Goal: Task Accomplishment & Management: Use online tool/utility

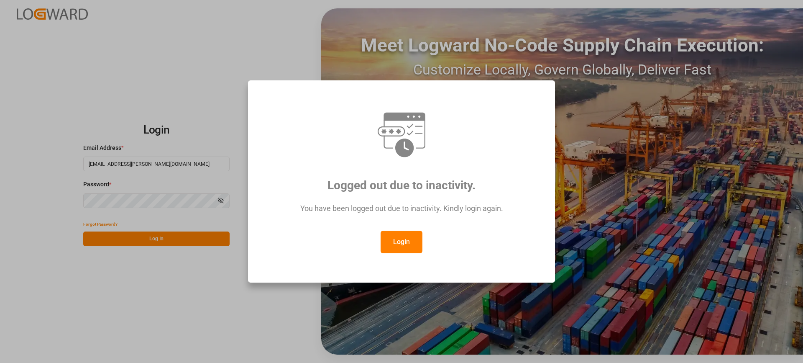
drag, startPoint x: 410, startPoint y: 234, endPoint x: 391, endPoint y: 239, distance: 19.9
click at [409, 234] on button "Login" at bounding box center [401, 241] width 42 height 23
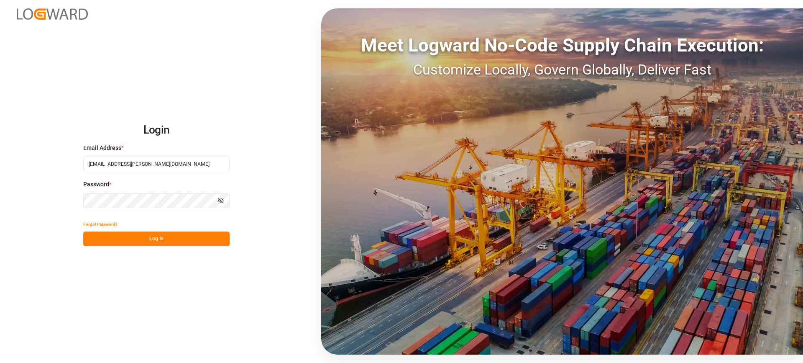
click at [203, 240] on button "Log In" at bounding box center [156, 238] width 146 height 15
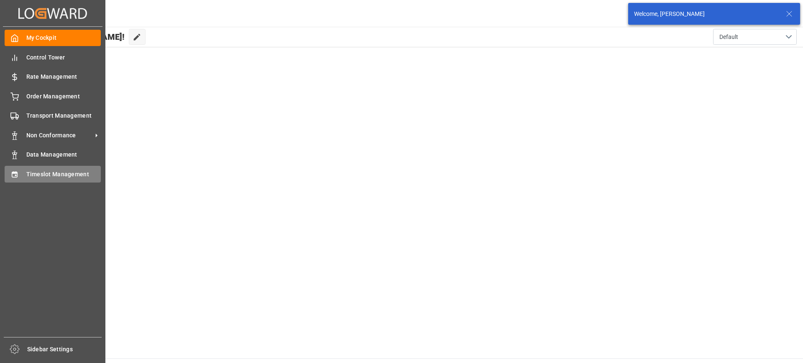
click at [32, 174] on span "Timeslot Management" at bounding box center [63, 174] width 75 height 9
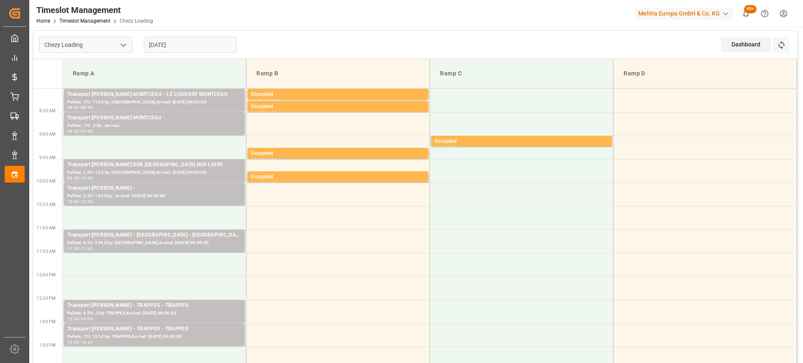
drag, startPoint x: 207, startPoint y: 43, endPoint x: 199, endPoint y: 54, distance: 13.3
click at [206, 45] on input "[DATE]" at bounding box center [190, 45] width 93 height 16
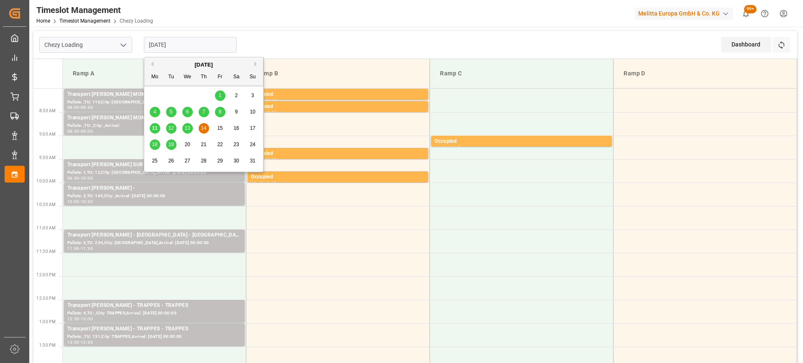
click at [153, 128] on span "11" at bounding box center [154, 128] width 5 height 6
type input "[DATE]"
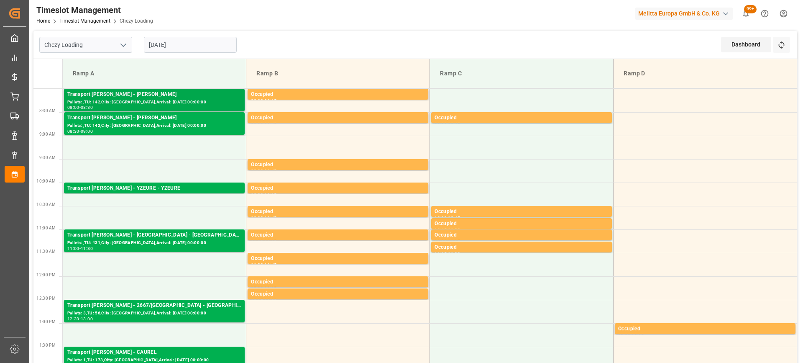
click at [180, 102] on div "Pallets: ,TU: 142,City: [GEOGRAPHIC_DATA],Arrival: [DATE] 00:00:00" at bounding box center [154, 102] width 174 height 7
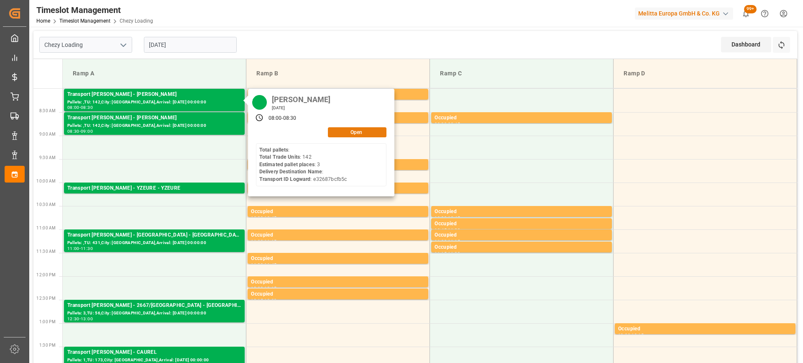
click at [354, 127] on button "Open" at bounding box center [357, 132] width 59 height 10
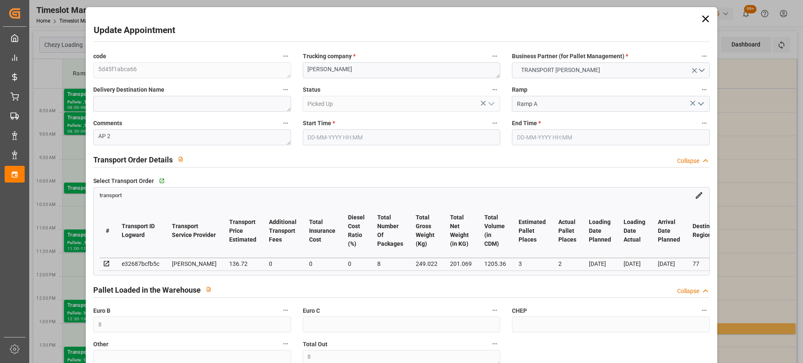
type input "8"
type input "3"
type input "2"
type input "136.72"
type input "0"
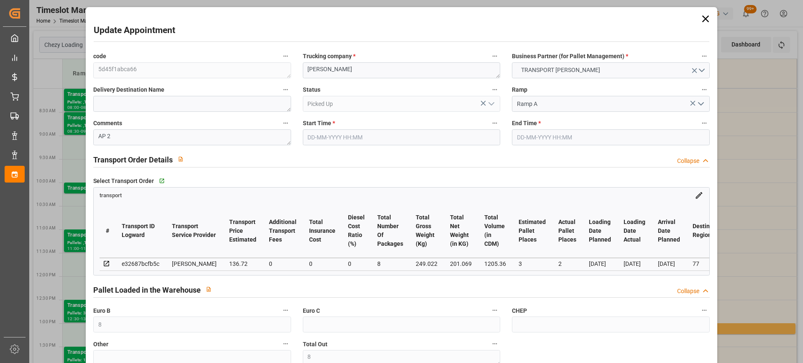
type input "0"
type input "131.1828"
type input "-5.5372"
type input "8"
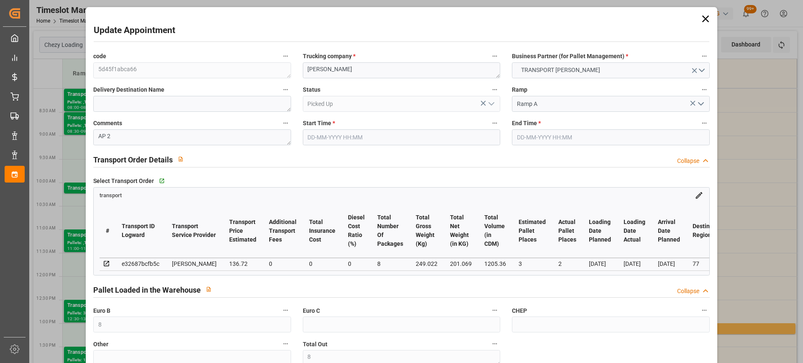
type input "201.069"
type input "524.518"
type input "1205.36"
type input "77"
type input "0"
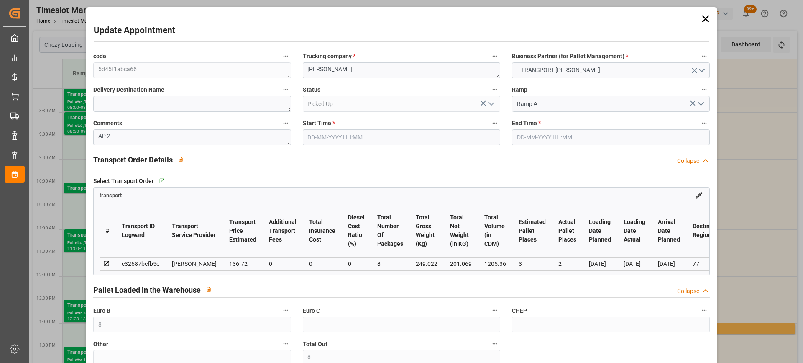
type input "142"
type input "12"
type input "101"
type input "249.022"
type input "0"
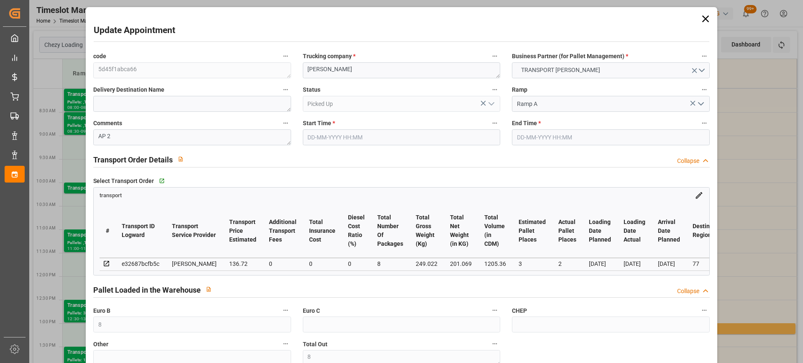
type input "4710.8598"
type input "0"
type input "21"
type input "35"
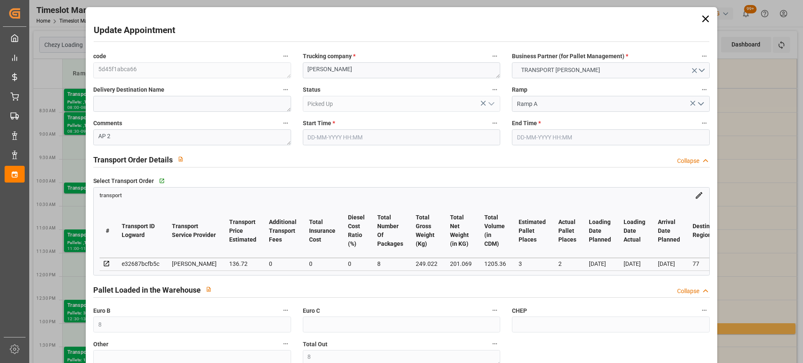
type input "[DATE] 08:00"
type input "[DATE] 08:30"
type input "[DATE] 15:17"
type input "[DATE] 12:12"
type input "[DATE]"
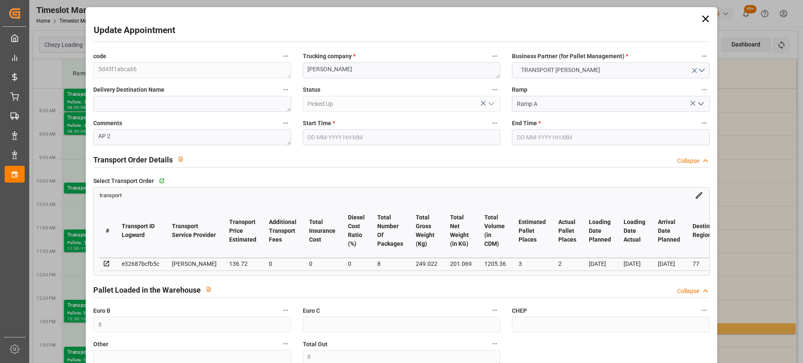
type input "[DATE]"
click at [304, 69] on textarea "[PERSON_NAME]" at bounding box center [401, 70] width 197 height 16
drag, startPoint x: 323, startPoint y: 69, endPoint x: 260, endPoint y: 88, distance: 66.0
click at [260, 88] on div "code 5d45f1abca66 Trucking company * 2971/[PERSON_NAME] Business Partner (for P…" at bounding box center [401, 253] width 628 height 411
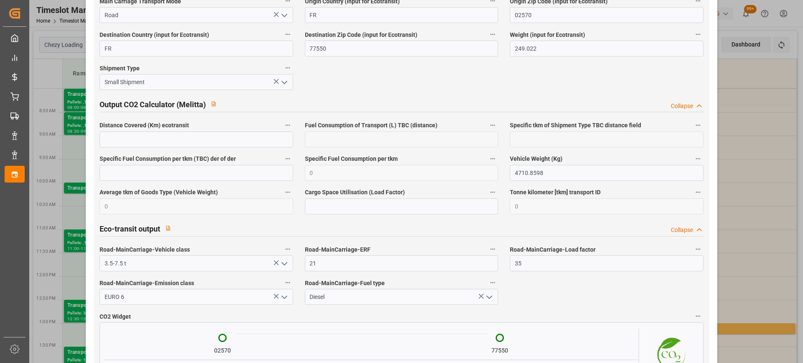
scroll to position [1401, 0]
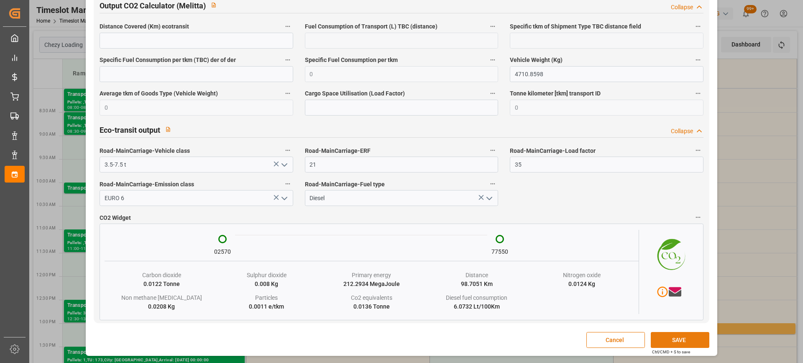
type textarea "2971/[PERSON_NAME]"
click at [684, 340] on button "SAVE" at bounding box center [680, 340] width 59 height 16
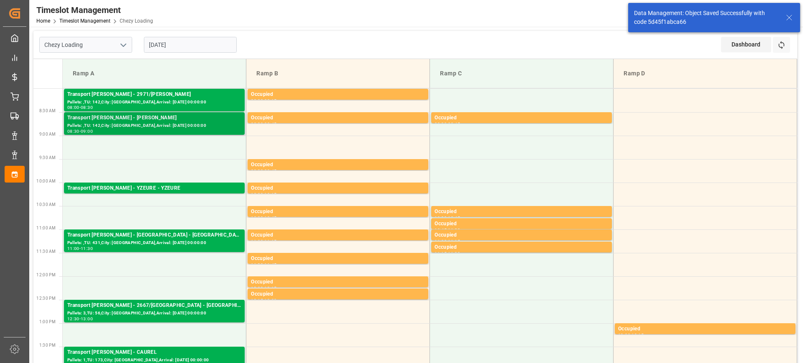
click at [140, 120] on div "Transport [PERSON_NAME] - [PERSON_NAME]" at bounding box center [154, 118] width 174 height 8
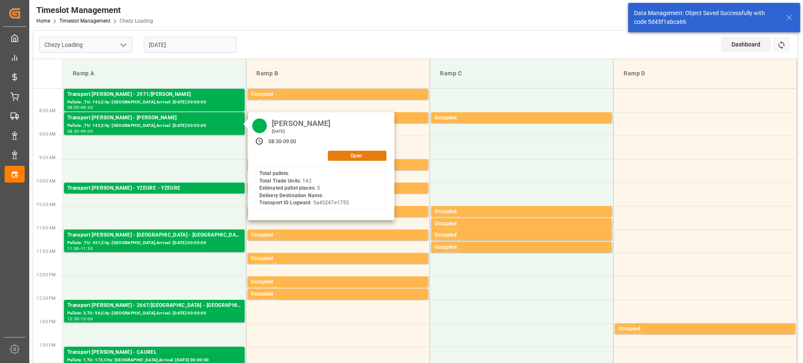
click at [359, 156] on button "Open" at bounding box center [357, 156] width 59 height 10
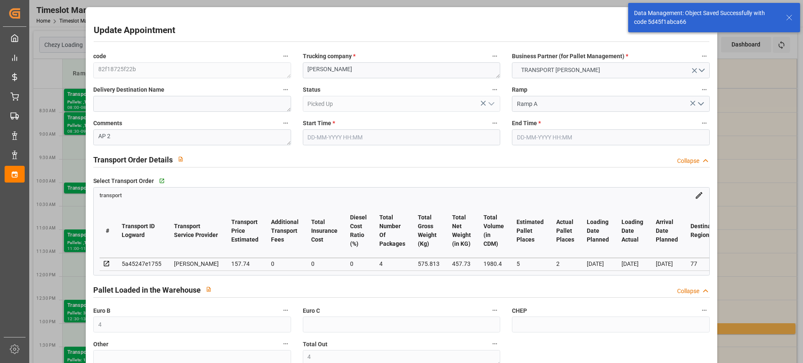
type input "4"
type input "5"
type input "2"
type input "157.74"
type input "0"
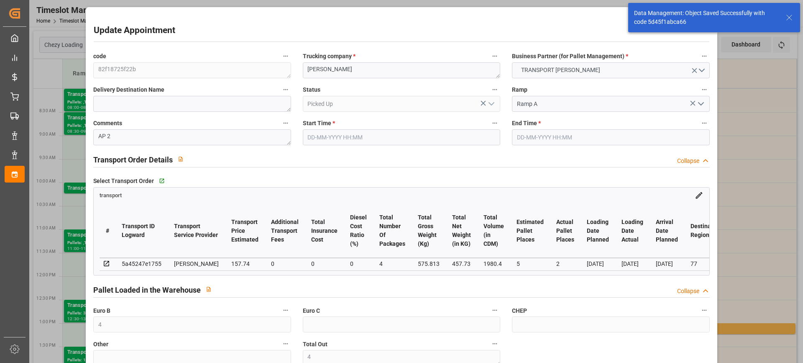
type input "0"
type input "151.3515"
type input "-6.3885"
type input "4"
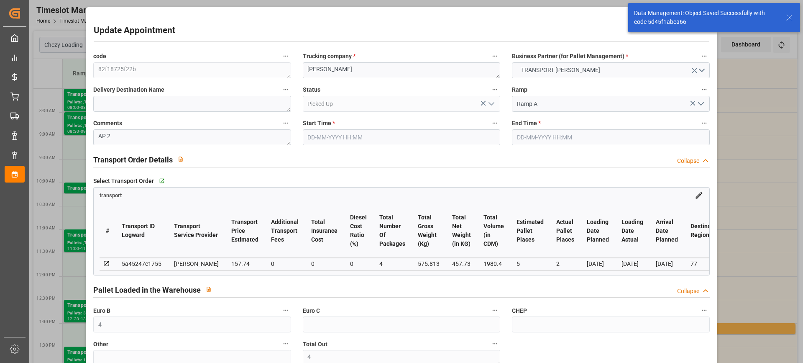
type input "457.73"
type input "913.517"
type input "1980.4"
type input "77"
type input "0"
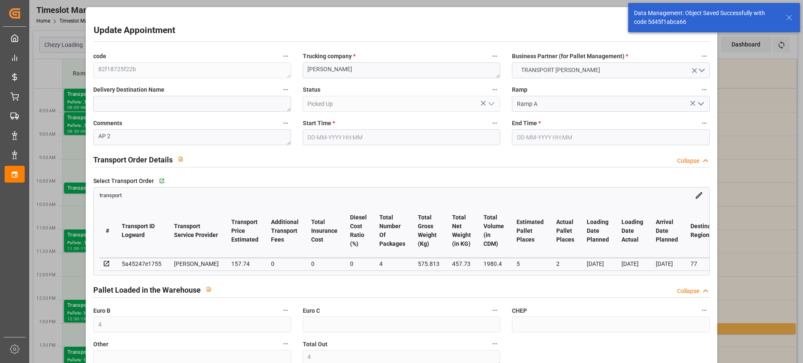
type input "142"
type input "14"
type input "101"
type input "575.813"
type input "0"
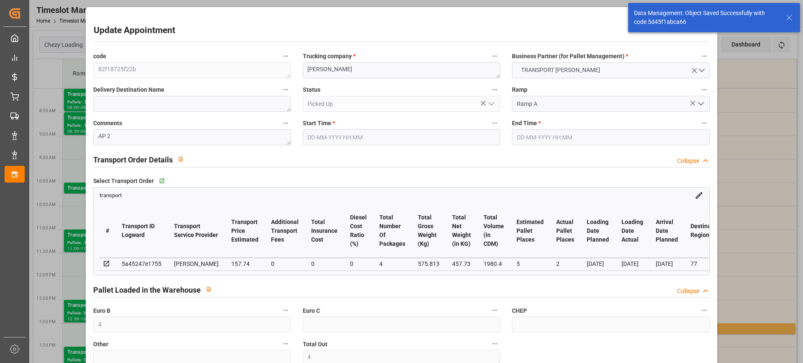
type input "4710.8598"
type input "0"
type input "21"
type input "35"
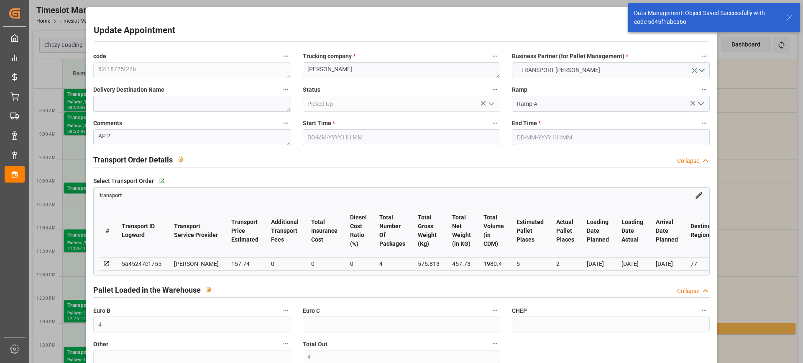
type input "[DATE] 08:30"
type input "[DATE] 09:00"
type input "[DATE] 14:25"
type input "[DATE] 12:14"
type input "[DATE]"
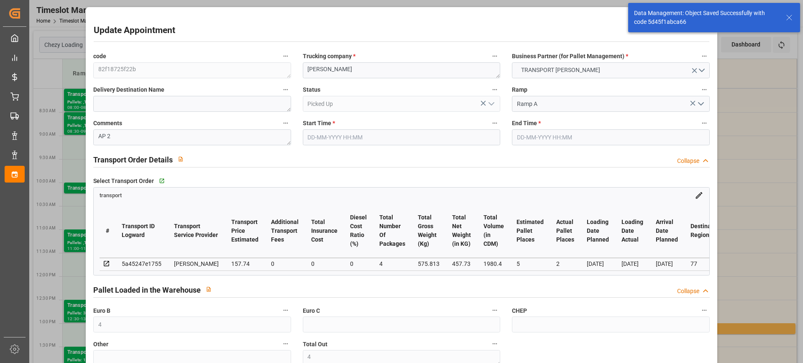
type input "[DATE]"
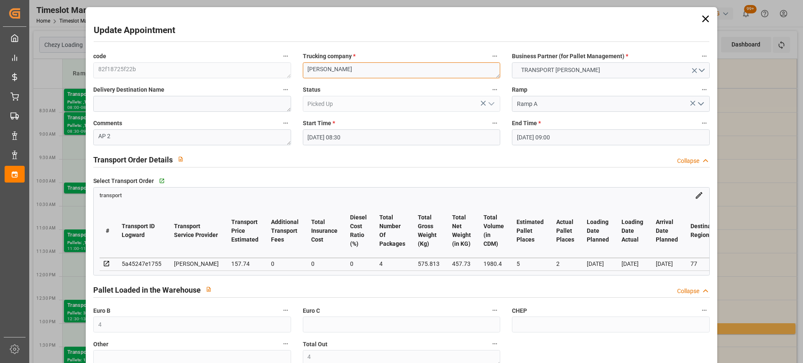
paste textarea "2971/"
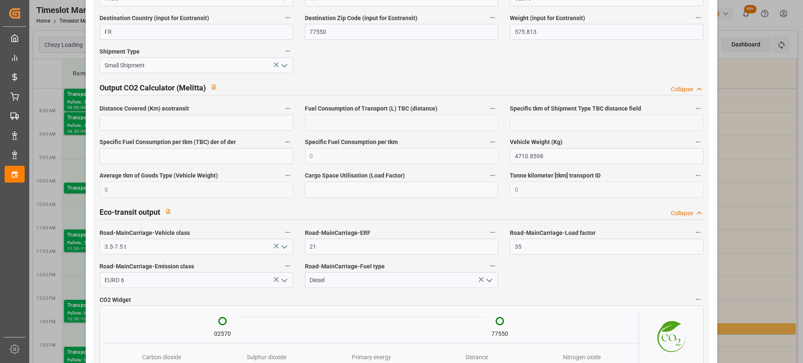
scroll to position [1426, 0]
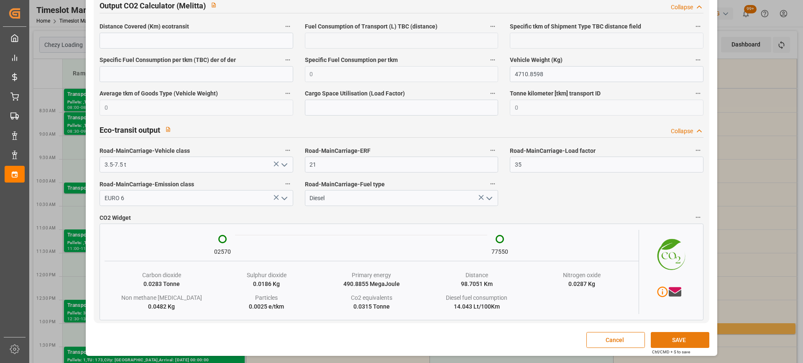
type textarea "2971/[PERSON_NAME]"
click at [689, 339] on button "SAVE" at bounding box center [680, 340] width 59 height 16
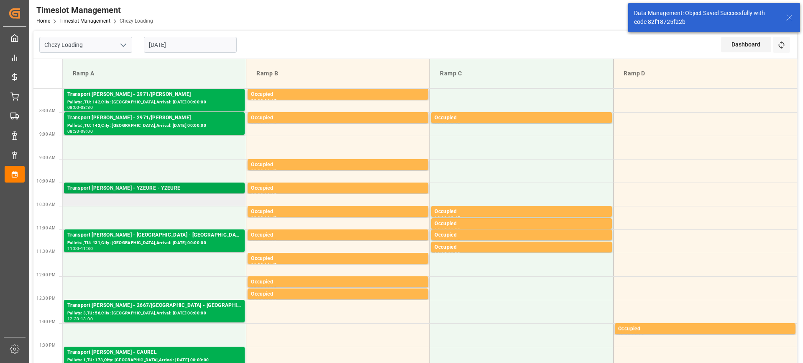
click at [188, 187] on div "Transport [PERSON_NAME] - YZEURE - YZEURE" at bounding box center [154, 188] width 174 height 8
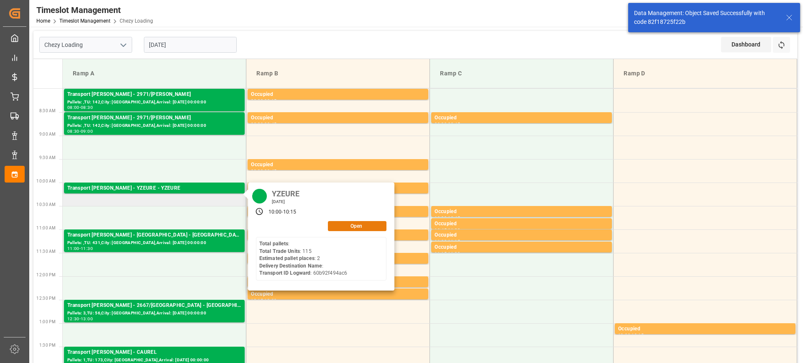
click at [357, 225] on button "Open" at bounding box center [357, 226] width 59 height 10
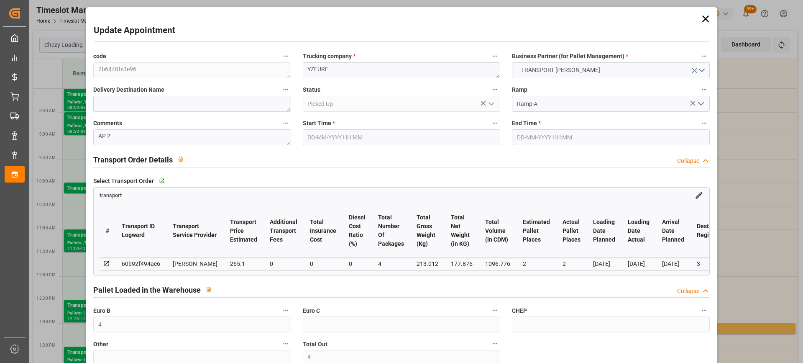
type input "4"
type input "2"
type input "265.1"
type input "0"
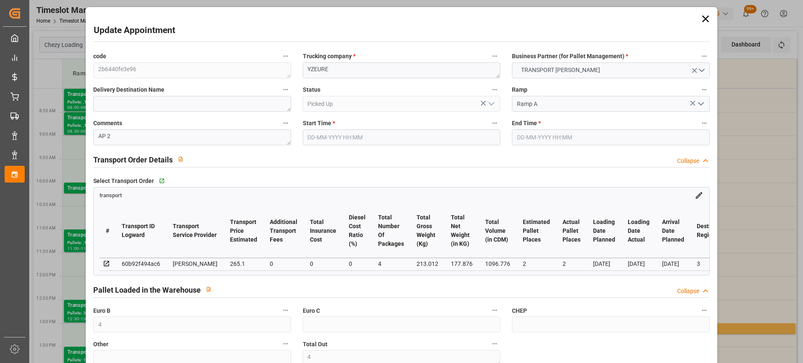
type input "0"
type input "254.3634"
type input "-10.7366"
type input "4"
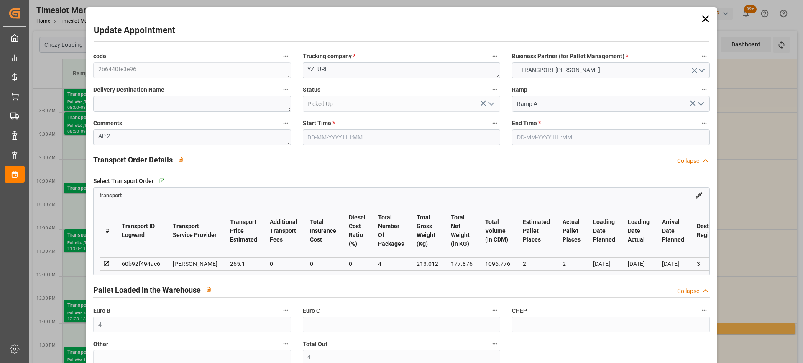
type input "177.876"
type input "309.16"
type input "1096.776"
type input "3"
type input "0"
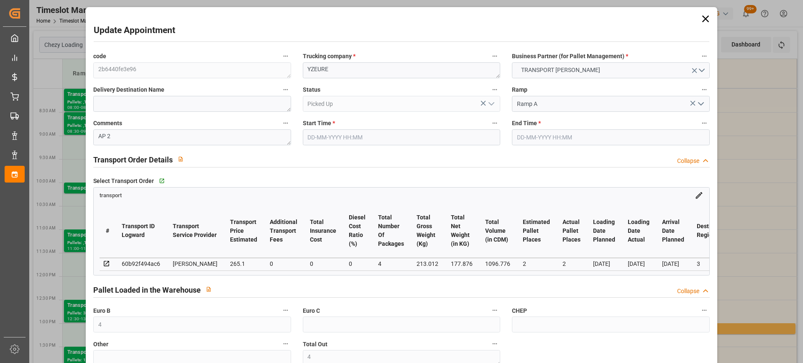
type input "115"
type input "4"
type input "101"
type input "213.012"
type input "0"
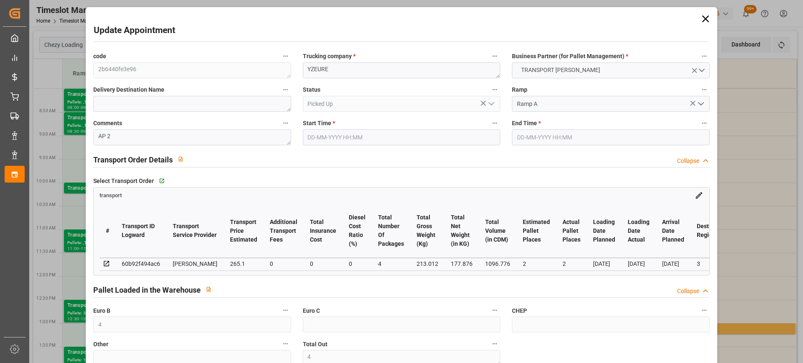
type input "4710.8598"
type input "0"
type input "21"
type input "35"
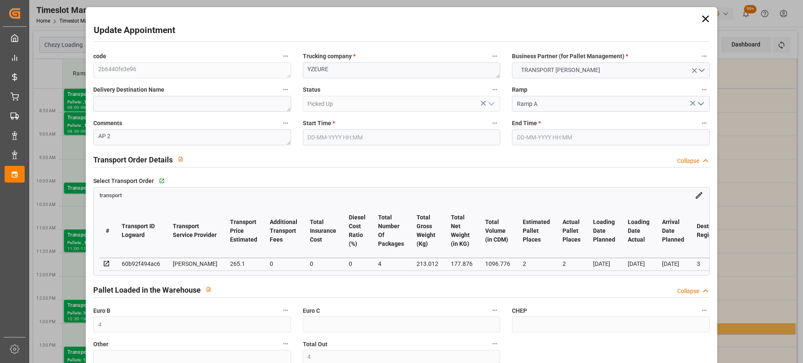
type input "[DATE] 10:00"
type input "[DATE] 10:15"
type input "[DATE] 09:51"
type input "[DATE] 12:13"
type input "[DATE]"
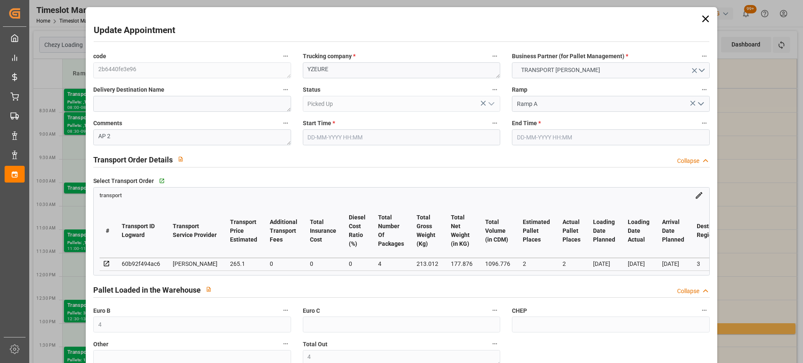
type input "[DATE]"
paste textarea "2971/"
click at [305, 70] on textarea "2971/YZEURE" at bounding box center [401, 70] width 197 height 16
type textarea "sortie 2971/YZEURE"
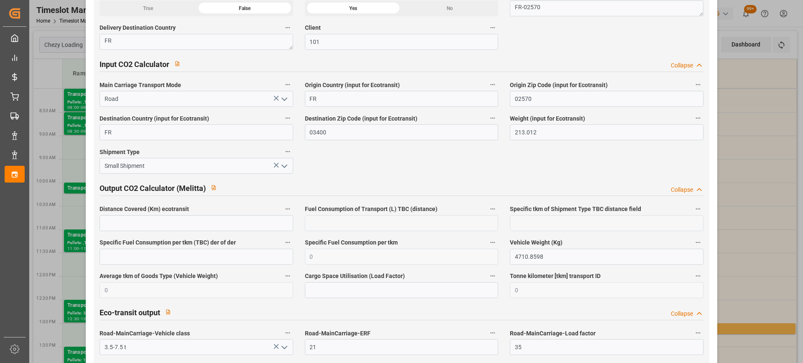
scroll to position [1401, 0]
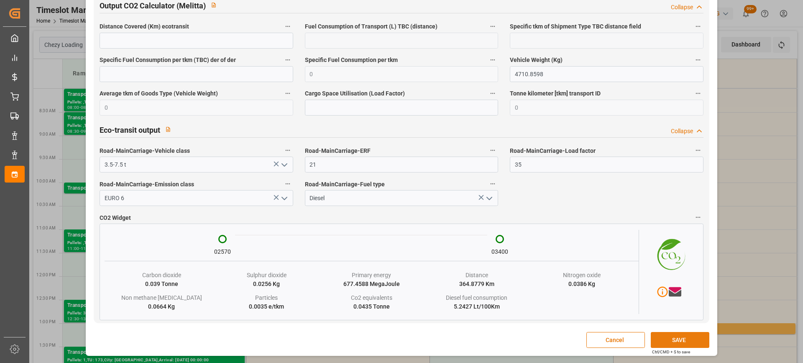
click at [672, 335] on button "SAVE" at bounding box center [680, 340] width 59 height 16
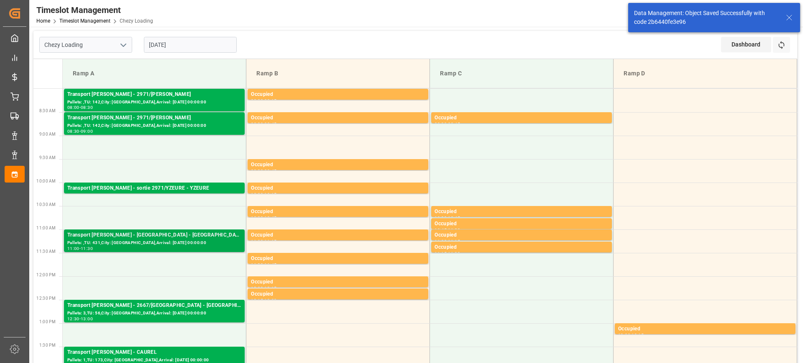
click at [209, 238] on div "Transport [PERSON_NAME] - [GEOGRAPHIC_DATA] - [GEOGRAPHIC_DATA]" at bounding box center [154, 235] width 174 height 8
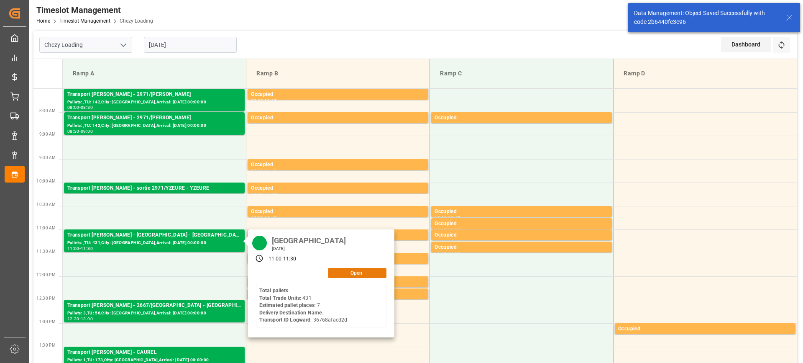
click at [365, 272] on button "Open" at bounding box center [357, 273] width 59 height 10
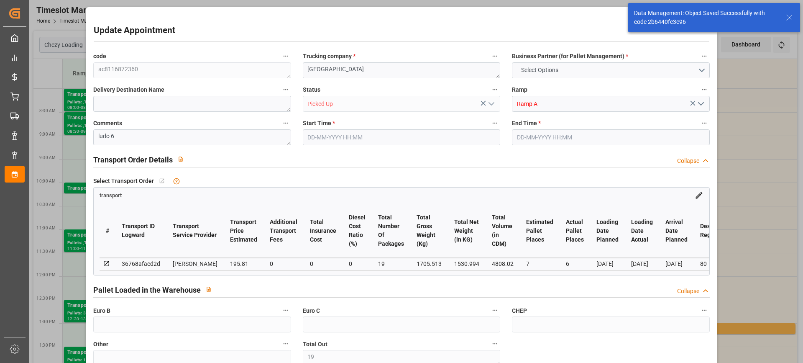
type input "19"
type input "7"
type input "6"
type input "195.81"
type input "0"
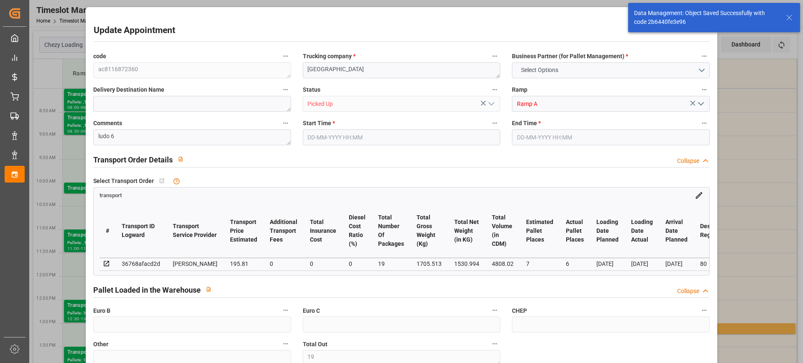
type input "0"
type input "187.8797"
type input "-7.9303"
type input "19"
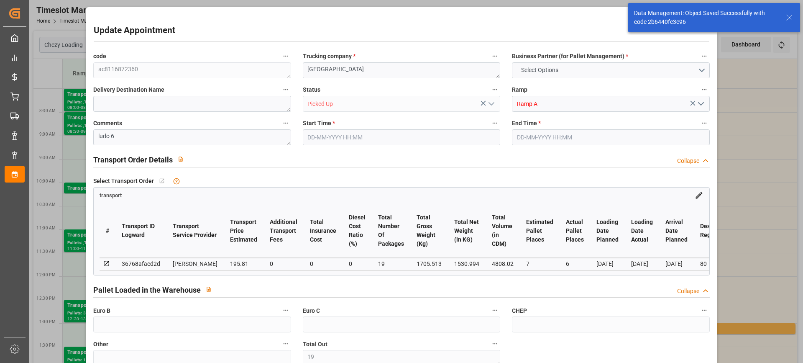
type input "1530.994"
type input "2303.513"
type input "4808.02"
type input "80"
type input "0"
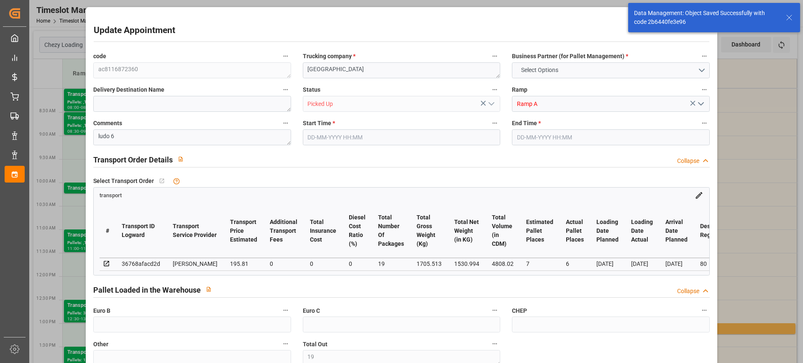
type input "431"
type input "19"
type input "101"
type input "1705.513"
type input "0"
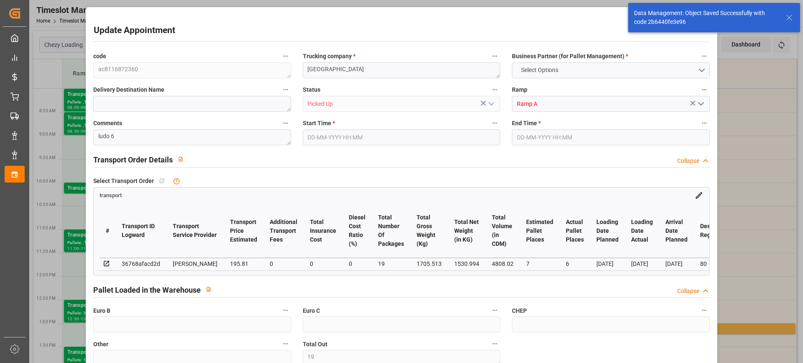
type input "4710.8598"
type input "0"
type input "21"
type input "35"
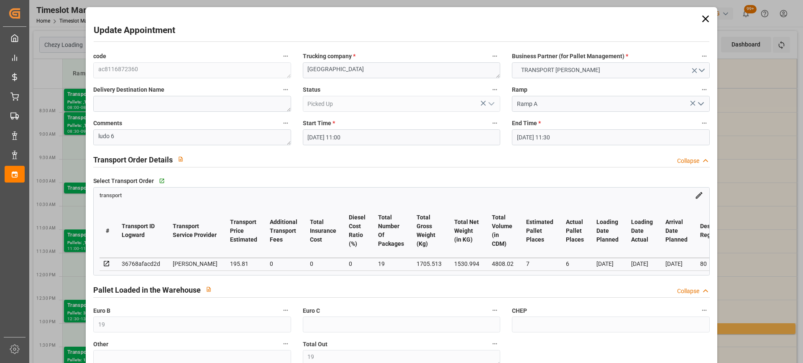
type input "[DATE] 11:00"
type input "[DATE] 11:30"
type input "[DATE] 14:24"
type input "[DATE] 12:15"
type input "[DATE]"
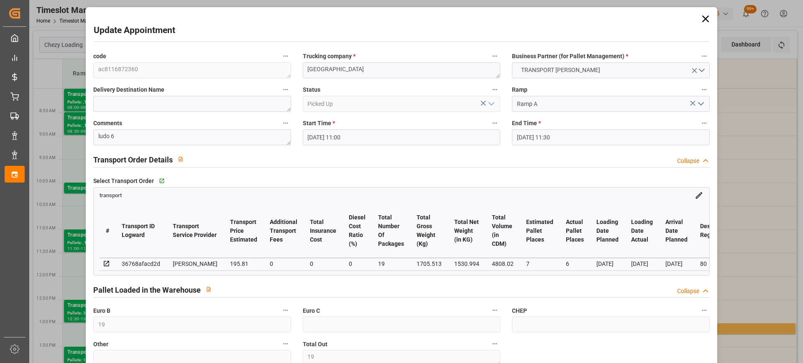
type input "[DATE]"
click at [303, 72] on textarea "[GEOGRAPHIC_DATA]" at bounding box center [401, 70] width 197 height 16
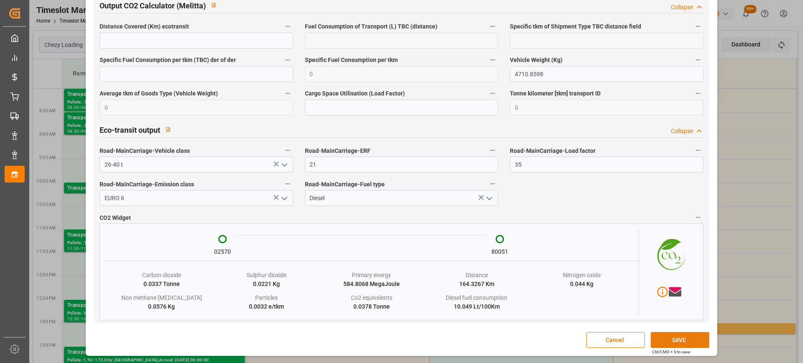
type textarea "sortie 4379/[GEOGRAPHIC_DATA]"
click at [689, 338] on button "SAVE" at bounding box center [680, 340] width 59 height 16
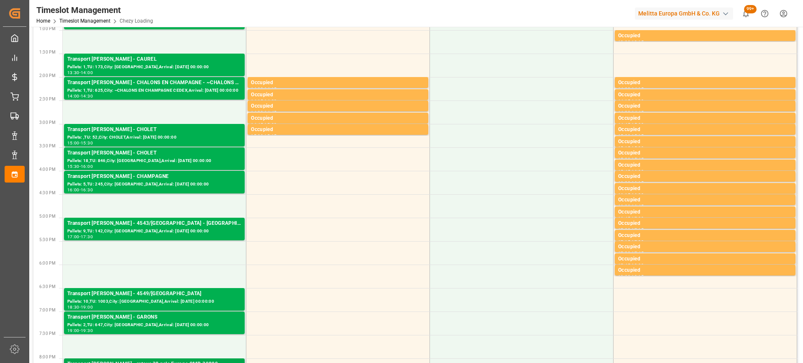
scroll to position [418, 0]
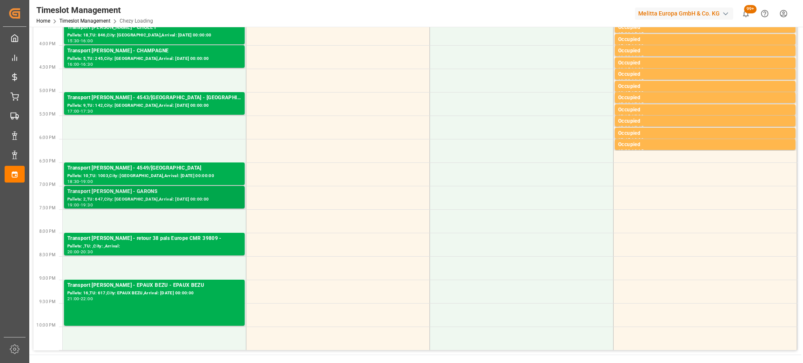
click at [161, 200] on div "Pallets: 2,TU: 647,City: [GEOGRAPHIC_DATA],Arrival: [DATE] 00:00:00" at bounding box center [154, 199] width 174 height 7
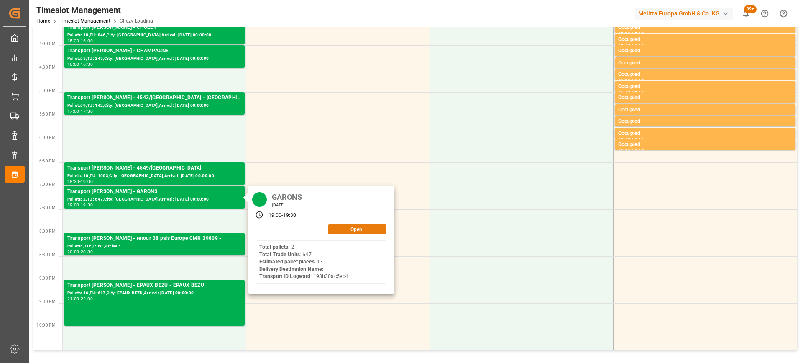
click at [355, 227] on button "Open" at bounding box center [357, 229] width 59 height 10
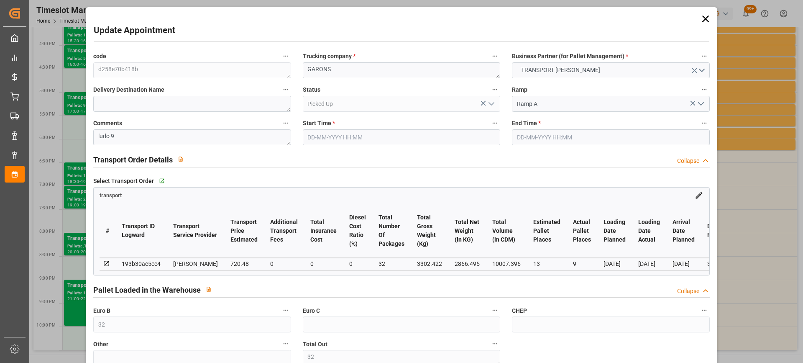
type input "32"
type input "13"
type input "9"
type input "720.48"
type input "0"
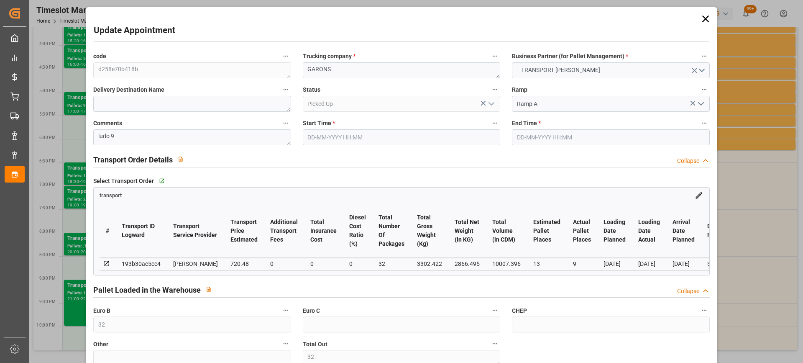
type input "0"
type input "691.3006"
type input "-29.1794"
type input "32"
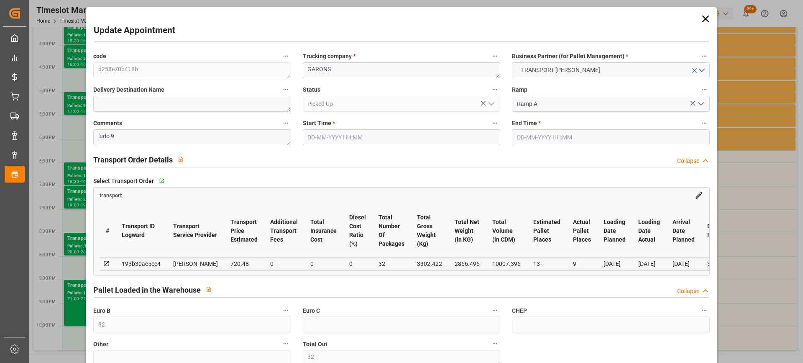
type input "2866.495"
type input "4228.918"
type input "10007.396"
type input "30"
type input "2"
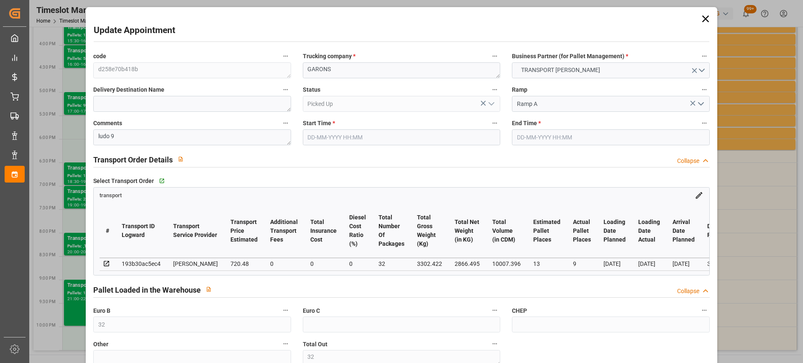
type input "647"
type input "32"
type input "101"
type input "3302.422"
type input "0"
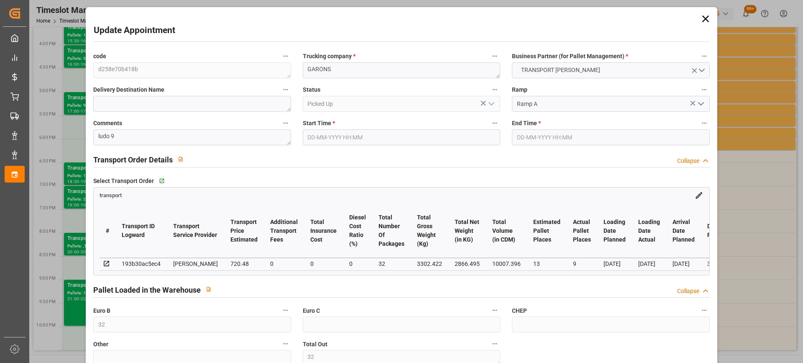
type input "10767.6795"
type input "0"
type input "21"
type input "80"
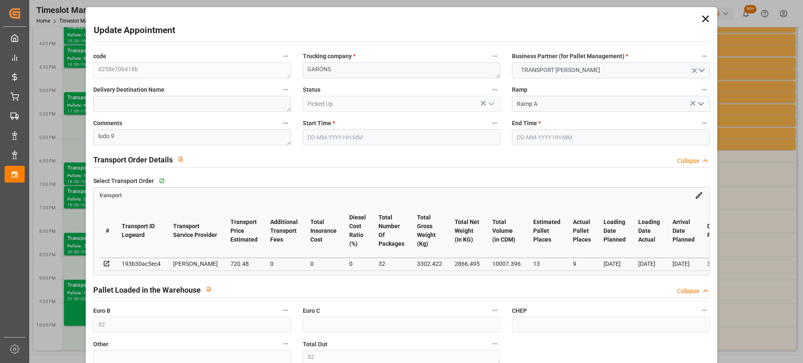
type input "[DATE] 19:00"
type input "[DATE] 19:30"
type input "[DATE] 15:40"
type input "[DATE] 11:46"
type input "[DATE]"
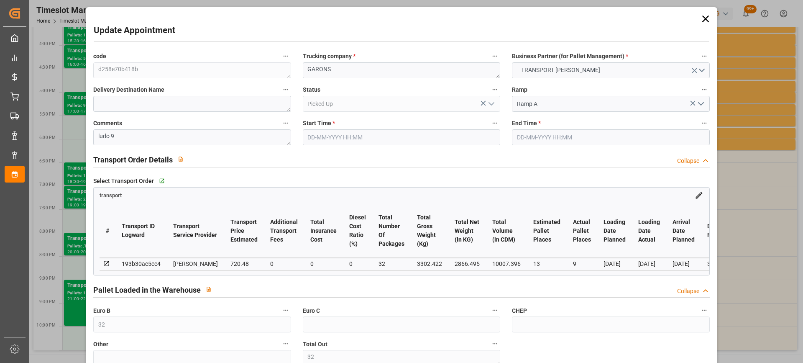
type input "[DATE]"
click at [303, 68] on textarea "GARONS" at bounding box center [401, 70] width 197 height 16
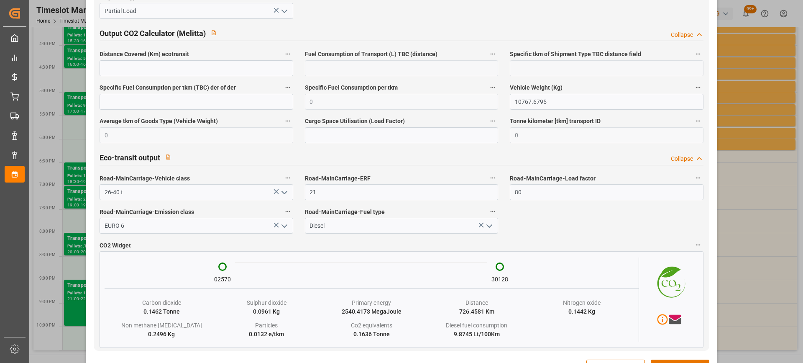
scroll to position [1413, 0]
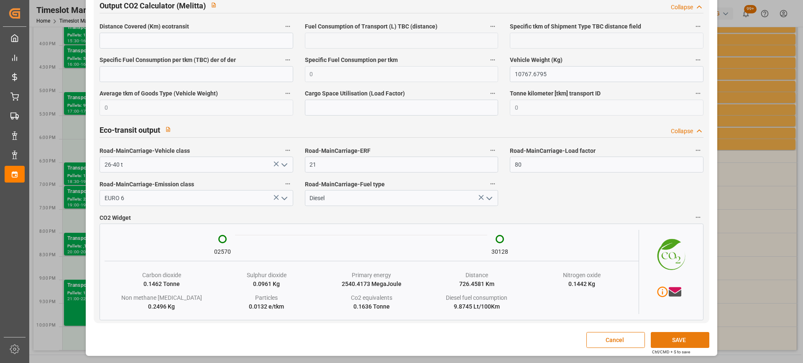
type textarea "4379/GARONS"
click at [683, 340] on button "SAVE" at bounding box center [680, 340] width 59 height 16
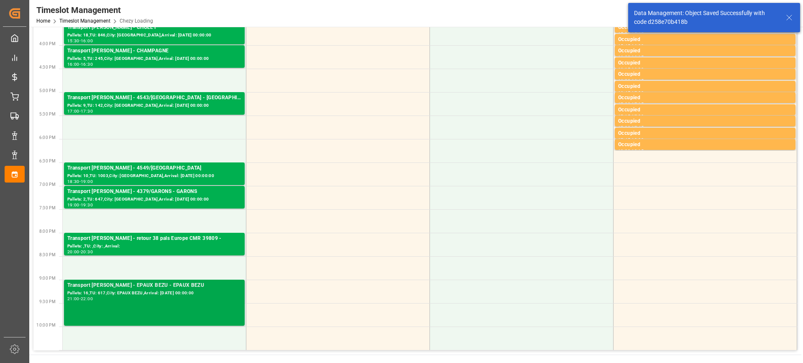
click at [182, 293] on div "Pallets: 16,TU: 617,City: EPAUX BEZU,Arrival: [DATE] 00:00:00" at bounding box center [154, 292] width 174 height 7
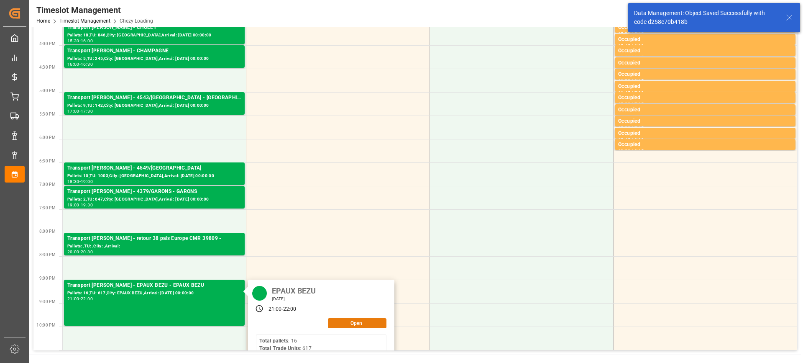
click at [355, 319] on button "Open" at bounding box center [357, 323] width 59 height 10
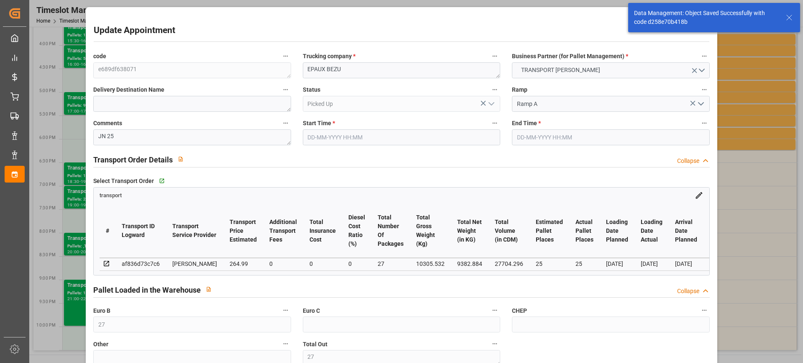
type input "27"
type input "25"
type input "264.99"
type input "0"
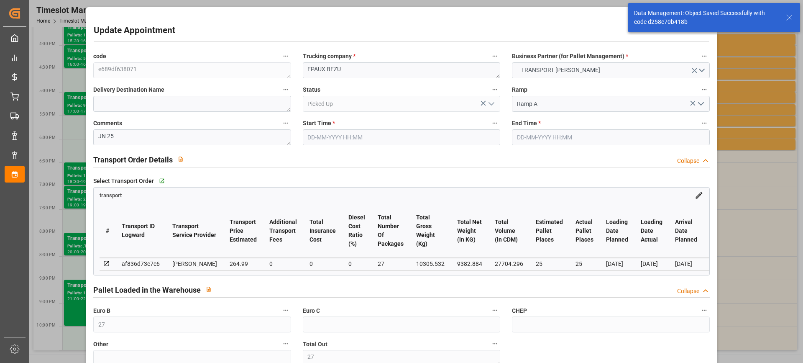
type input "0"
type input "254.2579"
type input "-10.7321"
type input "27"
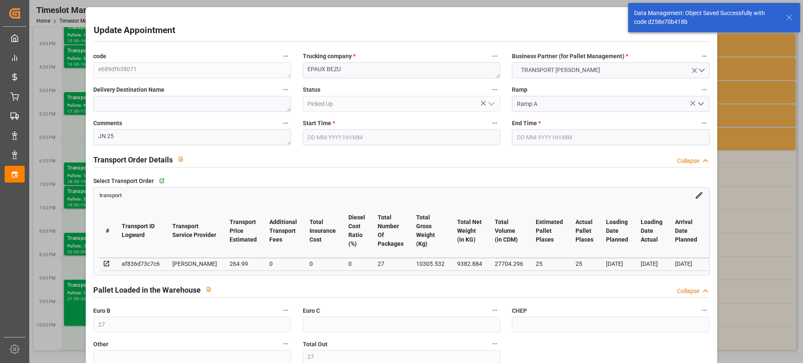
type input "9382.884"
type input "11426.068"
type input "27704.296"
type input "2"
type input "16"
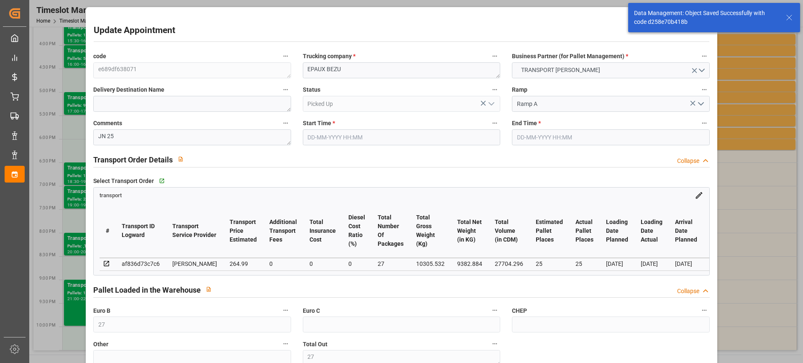
type input "617"
type input "27"
type input "101"
type input "10305.532"
type input "0"
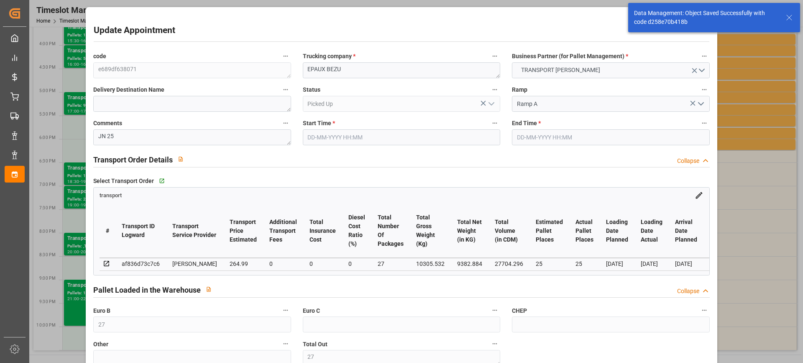
type input "10305.532"
type input "0"
type input "21"
type input "100"
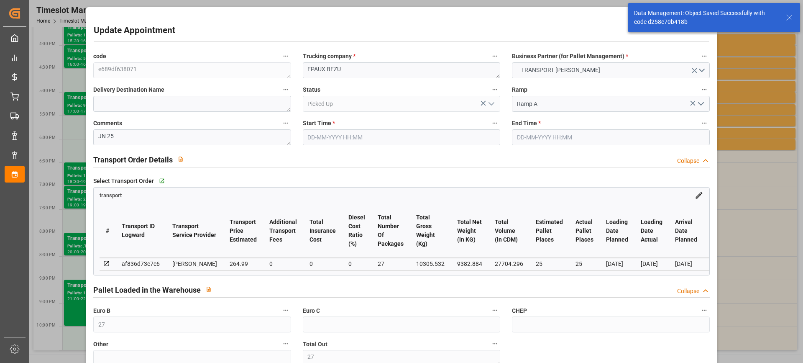
type input "[DATE] 21:00"
type input "[DATE] 22:00"
type input "[DATE] 10:00"
type input "[DATE] 11:45"
type input "[DATE]"
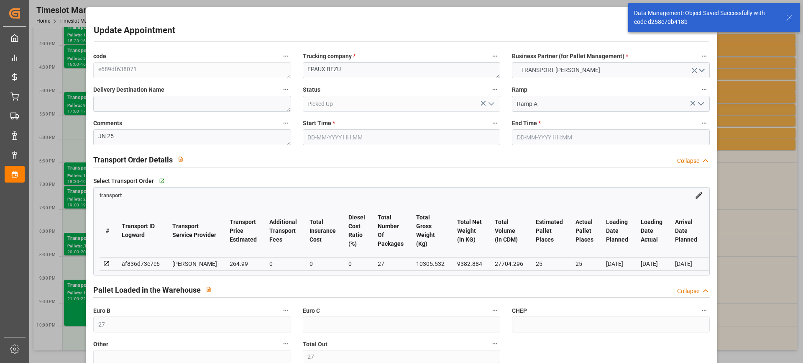
type input "[DATE]"
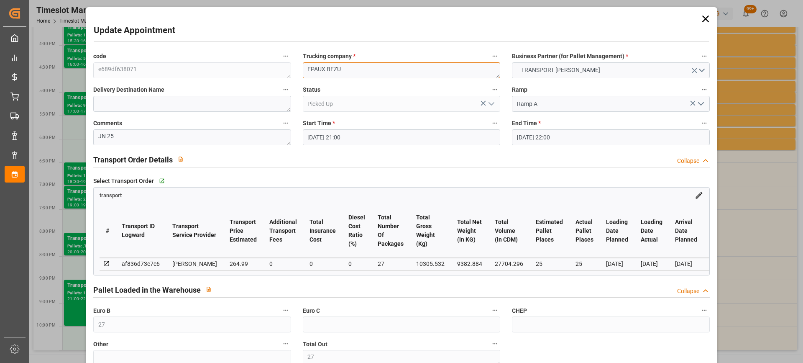
click at [303, 72] on textarea "EPAUX BEZU" at bounding box center [401, 70] width 197 height 16
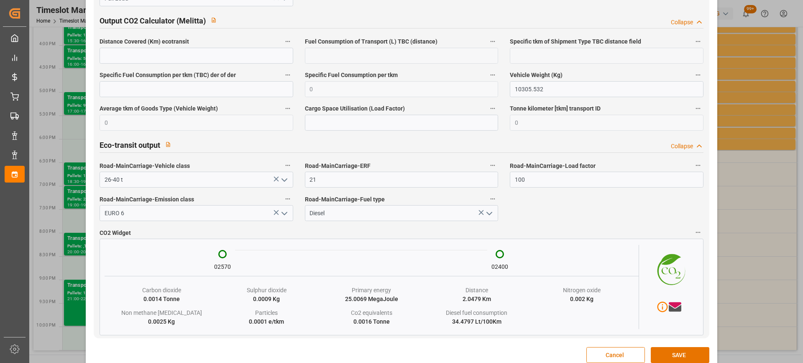
scroll to position [1401, 0]
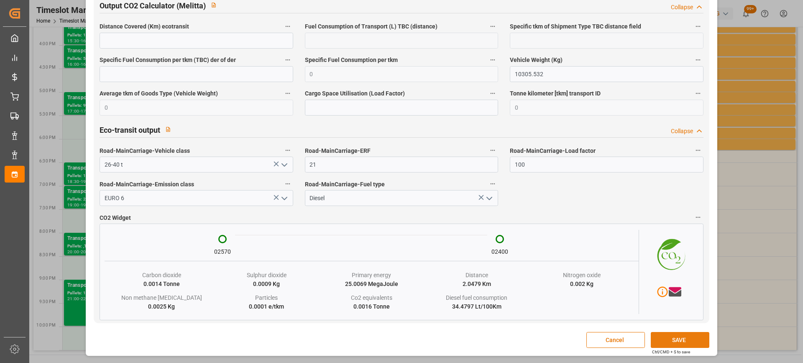
type textarea "6261/EPAUX BEZU"
click at [673, 339] on button "SAVE" at bounding box center [680, 340] width 59 height 16
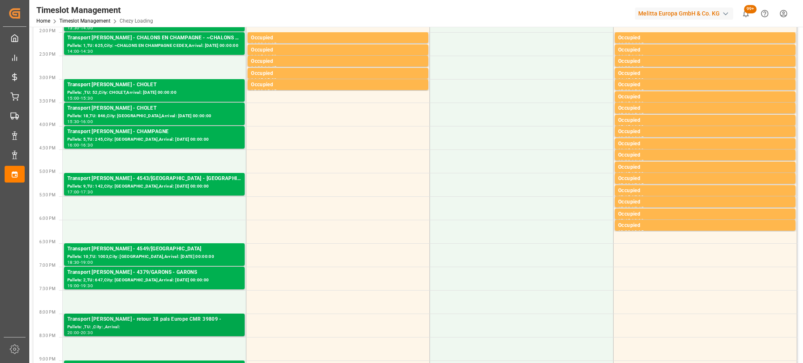
scroll to position [296, 0]
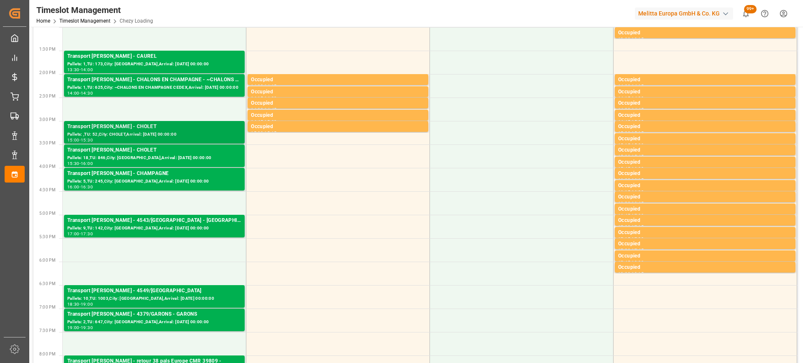
click at [176, 128] on div "Transport [PERSON_NAME] - CHOLET" at bounding box center [154, 127] width 174 height 8
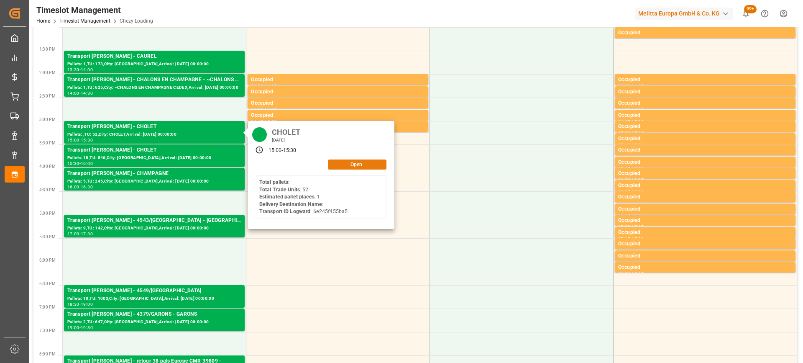
click at [352, 162] on button "Open" at bounding box center [357, 164] width 59 height 10
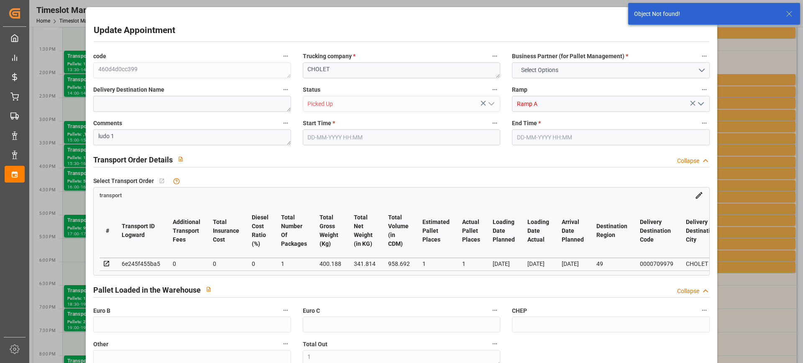
type input "1"
click at [303, 70] on textarea "CHOLET" at bounding box center [401, 70] width 197 height 16
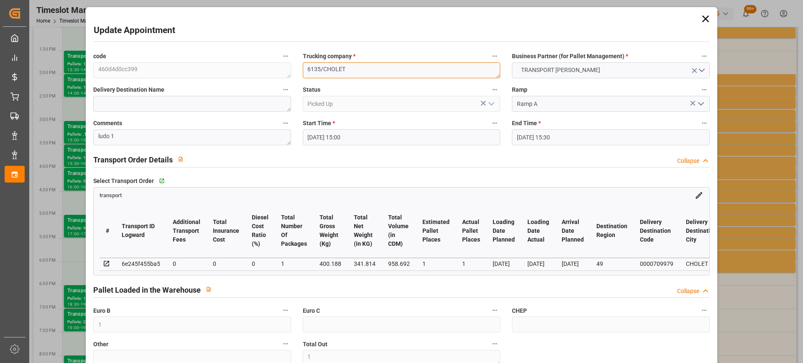
drag, startPoint x: 322, startPoint y: 71, endPoint x: 260, endPoint y: 81, distance: 62.3
click at [260, 81] on div "code 460d4d0cc399 Trucking company * 6135/CHOLET Business Partner (for Pallet M…" at bounding box center [401, 253] width 628 height 411
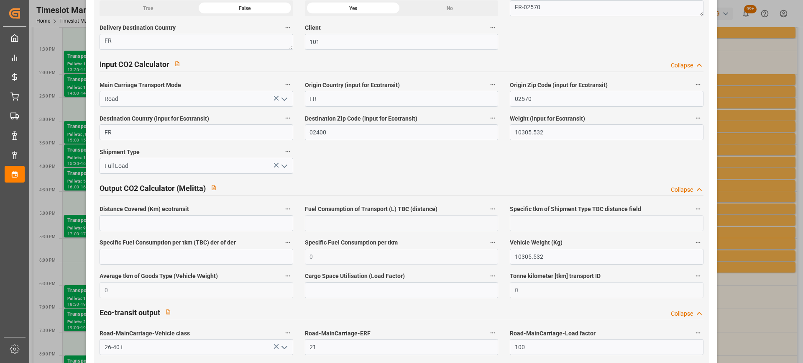
scroll to position [1380, 0]
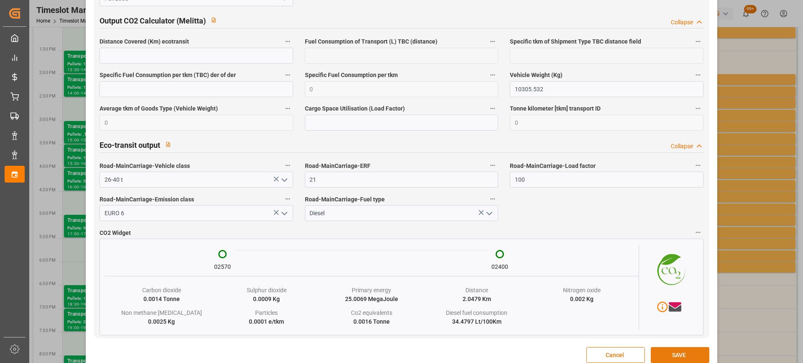
click at [676, 355] on button "SAVE" at bounding box center [680, 355] width 59 height 16
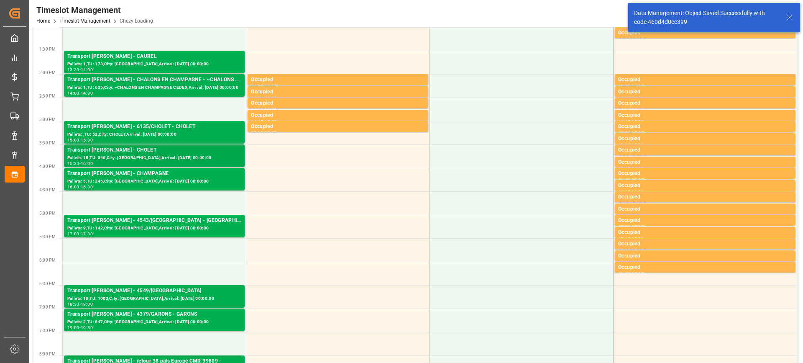
click at [186, 150] on div "Transport [PERSON_NAME] - CHOLET" at bounding box center [154, 150] width 174 height 8
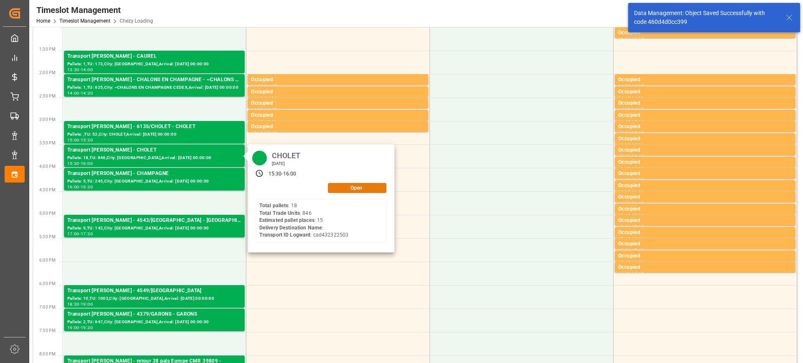
click at [361, 187] on button "Open" at bounding box center [357, 188] width 59 height 10
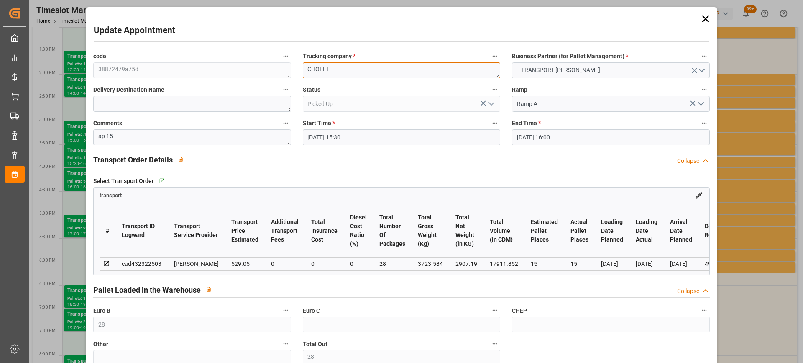
paste textarea "6135/"
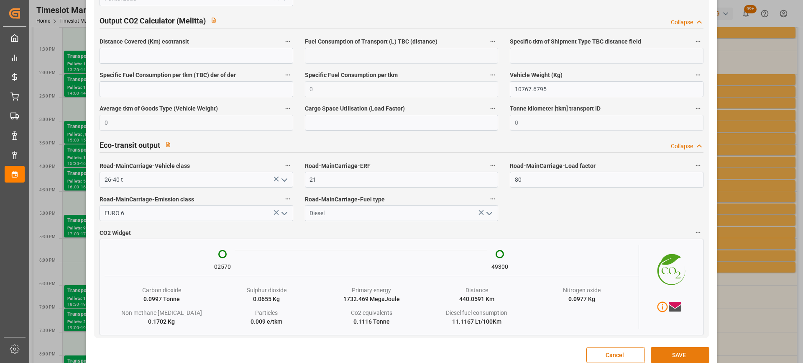
click at [682, 360] on button "SAVE" at bounding box center [680, 355] width 59 height 16
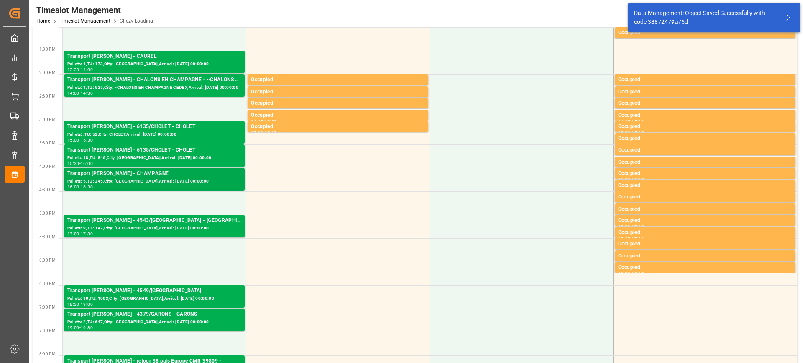
click at [160, 175] on div "Transport [PERSON_NAME] - CHAMPAGNE" at bounding box center [154, 173] width 174 height 8
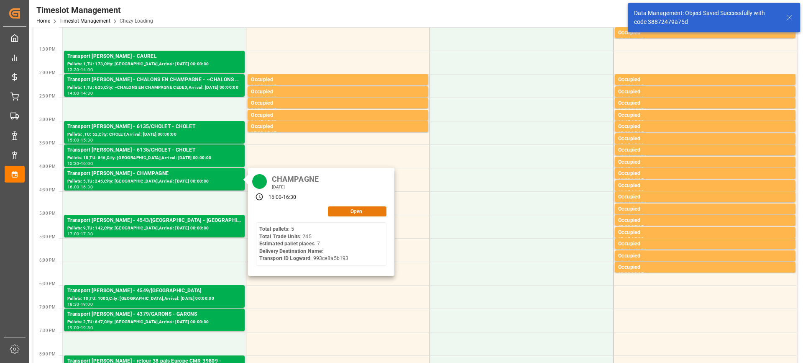
click at [354, 212] on button "Open" at bounding box center [357, 211] width 59 height 10
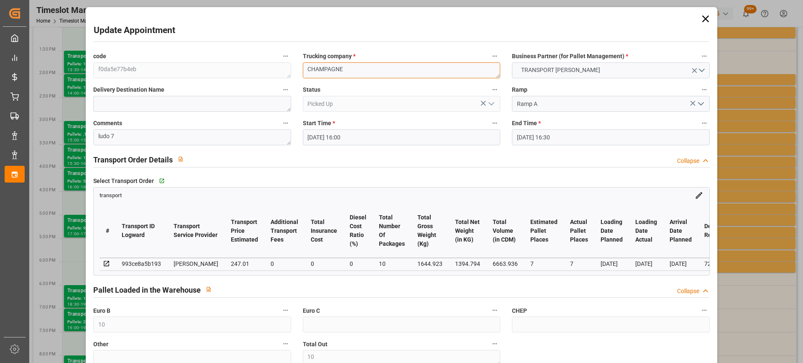
paste textarea "6135/"
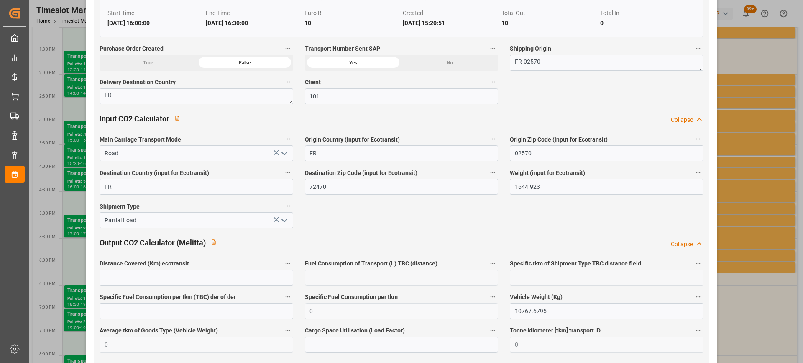
scroll to position [1413, 0]
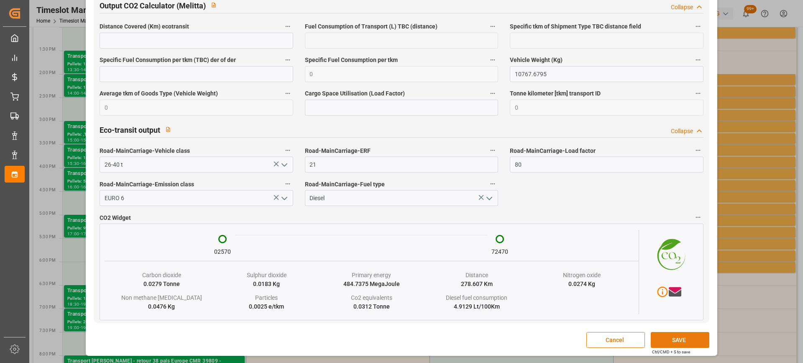
click at [685, 341] on button "SAVE" at bounding box center [680, 340] width 59 height 16
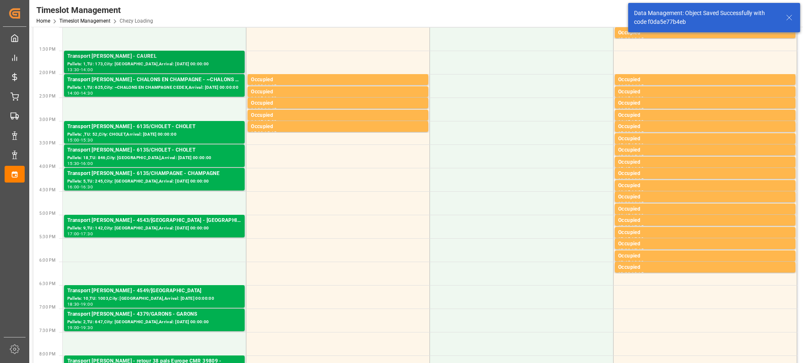
click at [180, 59] on div "Transport [PERSON_NAME] - CAUREL" at bounding box center [154, 56] width 174 height 8
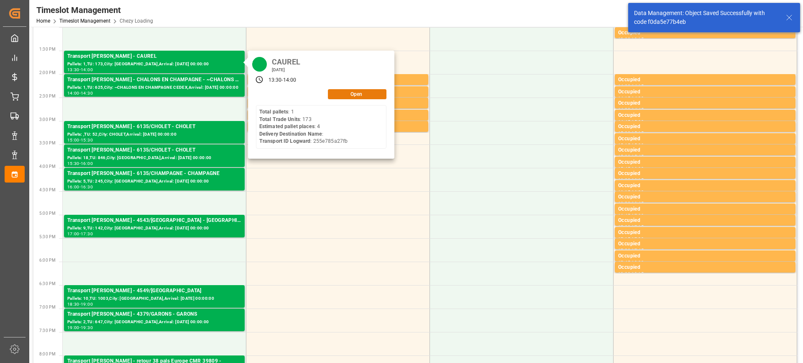
click at [350, 97] on button "Open" at bounding box center [357, 94] width 59 height 10
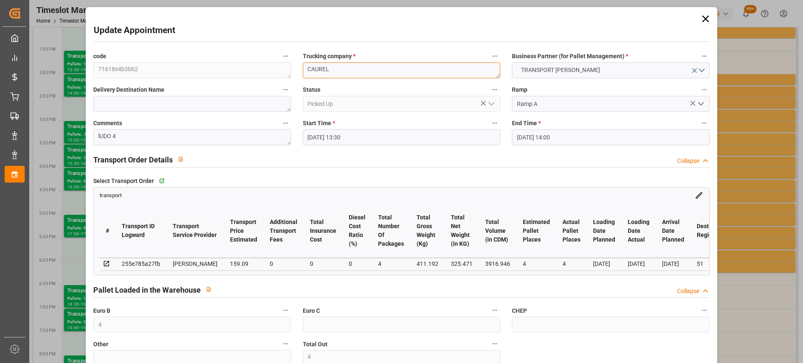
click at [305, 73] on textarea "CAUREL" at bounding box center [401, 70] width 197 height 16
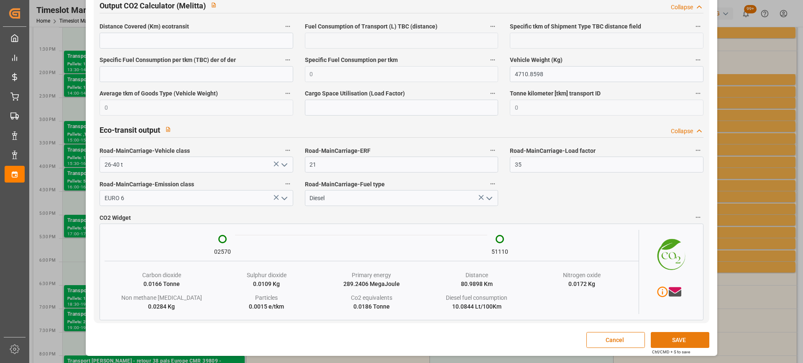
click at [694, 341] on button "SAVE" at bounding box center [680, 340] width 59 height 16
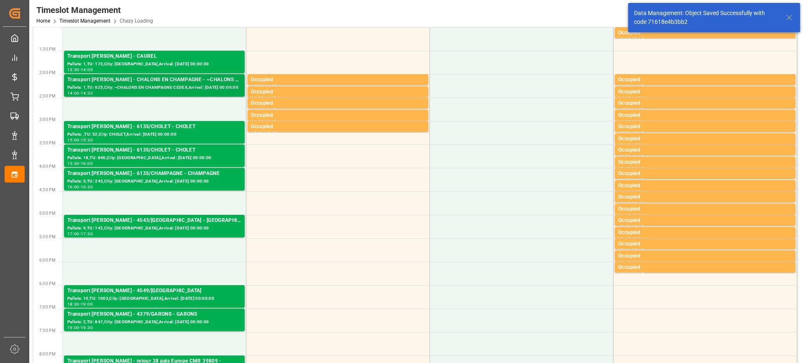
click at [180, 83] on div "Transport [PERSON_NAME] - CHALONS EN CHAMPAGNE - ~CHALONS EN CHAMPAGNE CEDEX" at bounding box center [154, 80] width 174 height 8
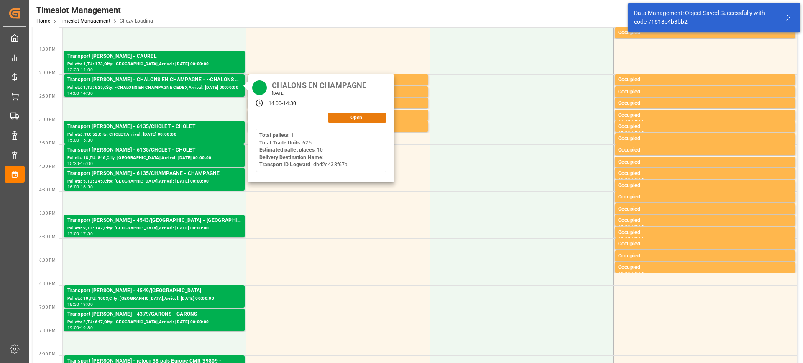
click at [347, 120] on button "Open" at bounding box center [357, 117] width 59 height 10
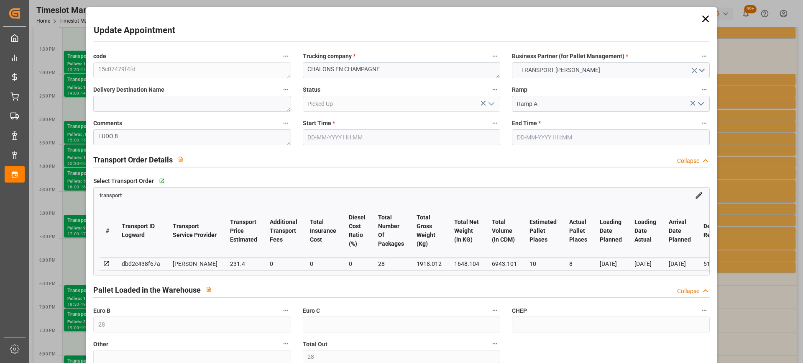
click at [172, 82] on div "Delivery Destination Name" at bounding box center [191, 97] width 209 height 33
click at [304, 72] on textarea "CHALONS EN CHAMPAGNE" at bounding box center [401, 70] width 197 height 16
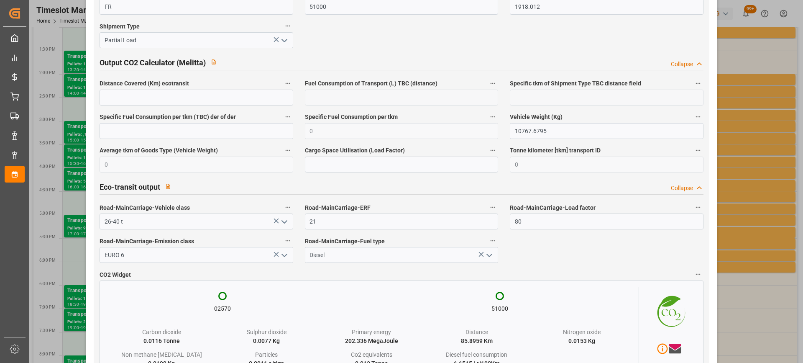
scroll to position [1401, 0]
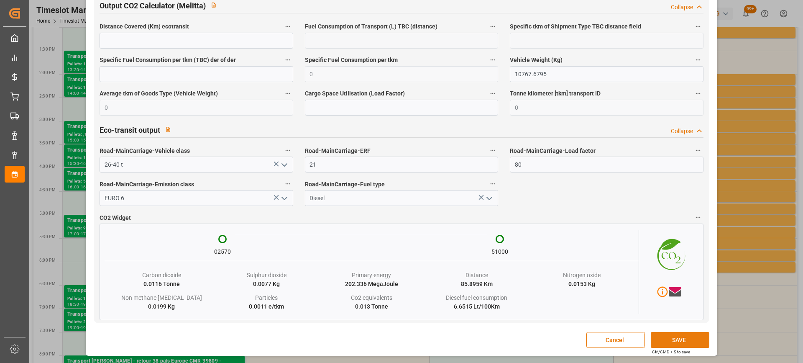
click at [685, 340] on button "SAVE" at bounding box center [680, 340] width 59 height 16
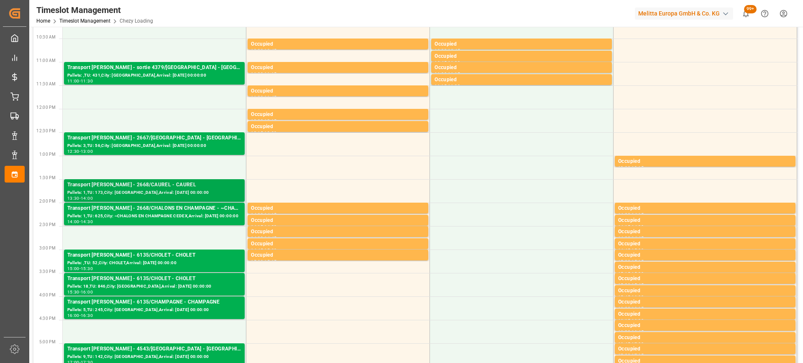
scroll to position [293, 0]
